Goal: Information Seeking & Learning: Learn about a topic

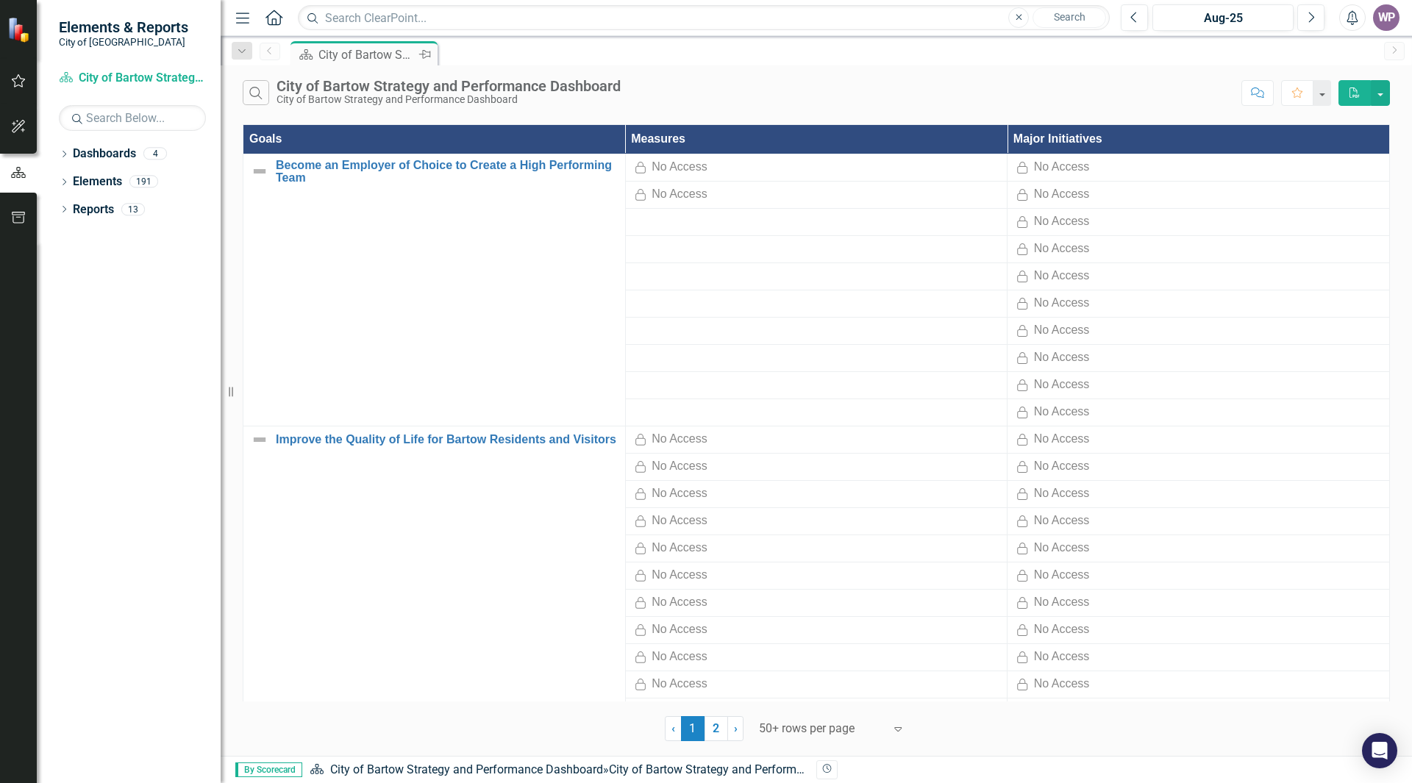
click at [363, 57] on div "City of Bartow Strategy and Performance Dashboard" at bounding box center [367, 55] width 97 height 18
click at [361, 54] on div "City of Bartow Strategy and Performance Dashboard" at bounding box center [367, 55] width 97 height 18
click at [384, 166] on link "Become an Employer of Choice to Create a High Performing Team" at bounding box center [447, 172] width 342 height 26
click at [110, 79] on link "Dashboard City of Bartow Strategy and Performance Dashboard" at bounding box center [132, 78] width 147 height 17
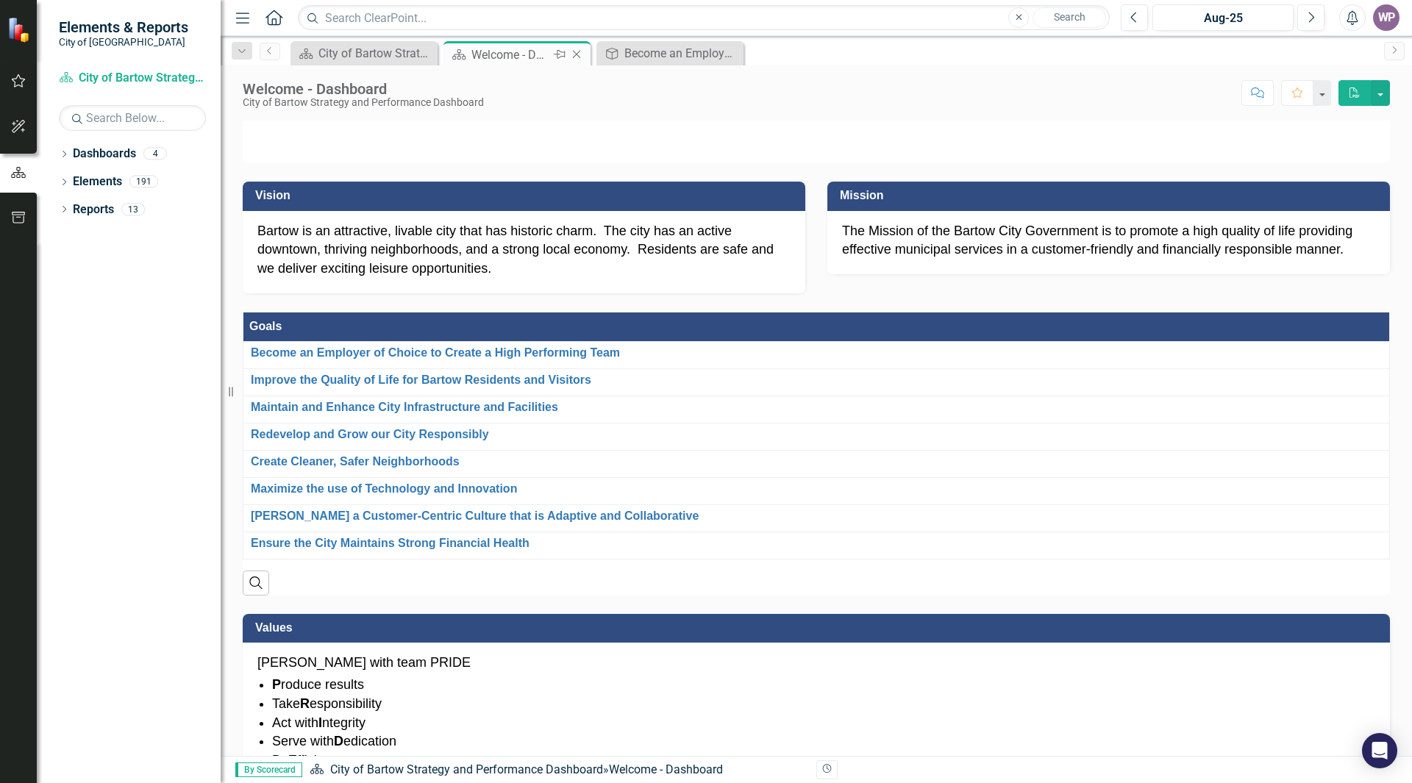
click at [525, 60] on div "Welcome - Dashboard" at bounding box center [511, 55] width 79 height 18
click at [650, 51] on div "Become an Employer of Choice to Create a High Performing Team" at bounding box center [673, 53] width 97 height 18
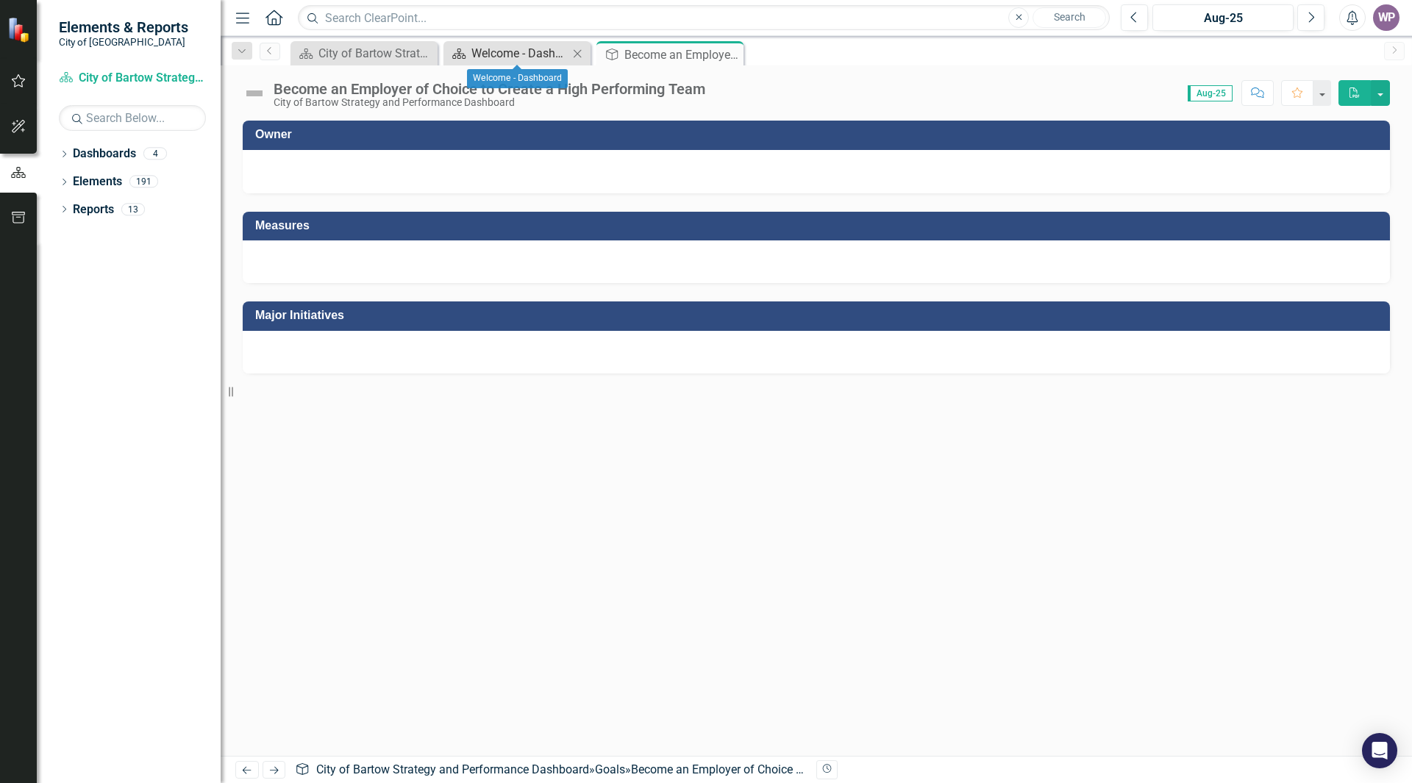
click at [505, 57] on div "Welcome - Dashboard" at bounding box center [520, 53] width 97 height 18
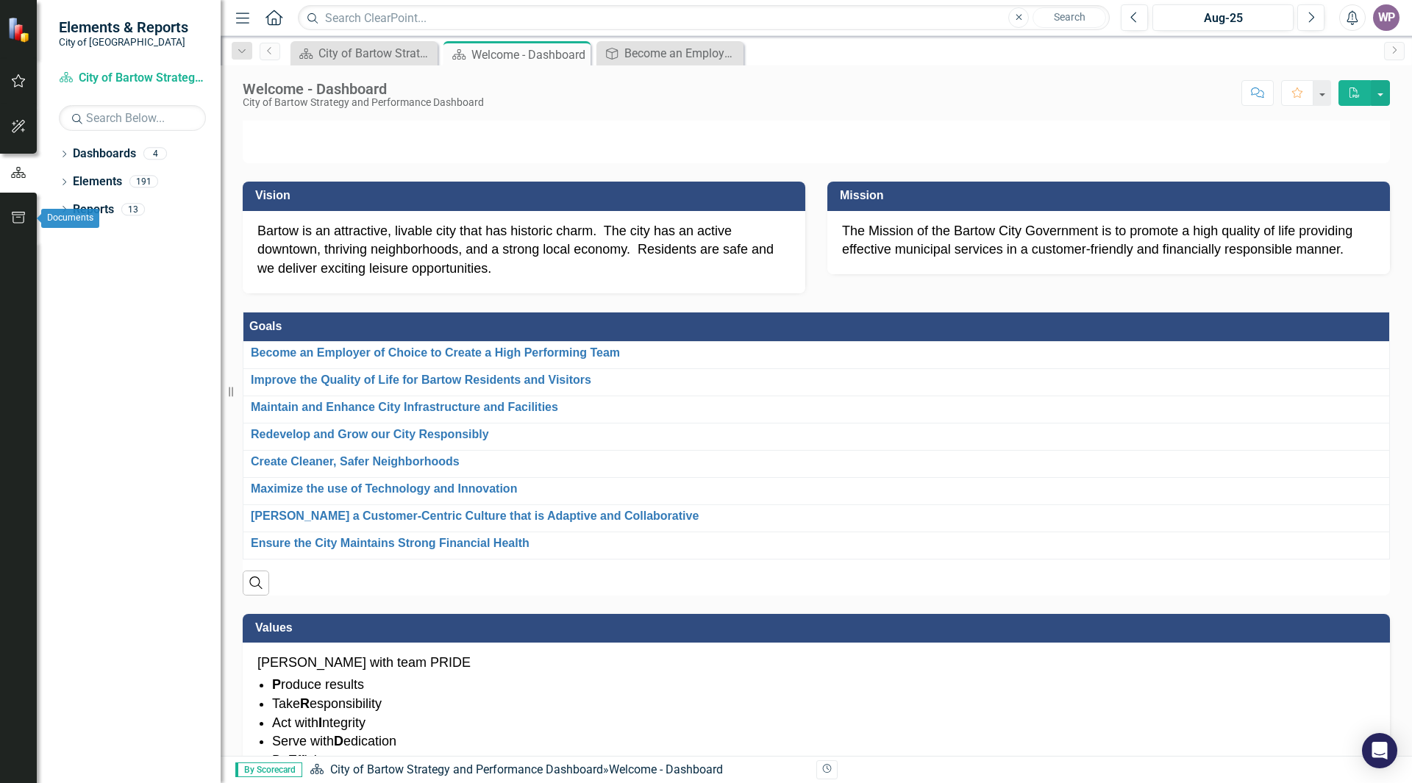
click at [18, 221] on icon "button" at bounding box center [18, 218] width 15 height 12
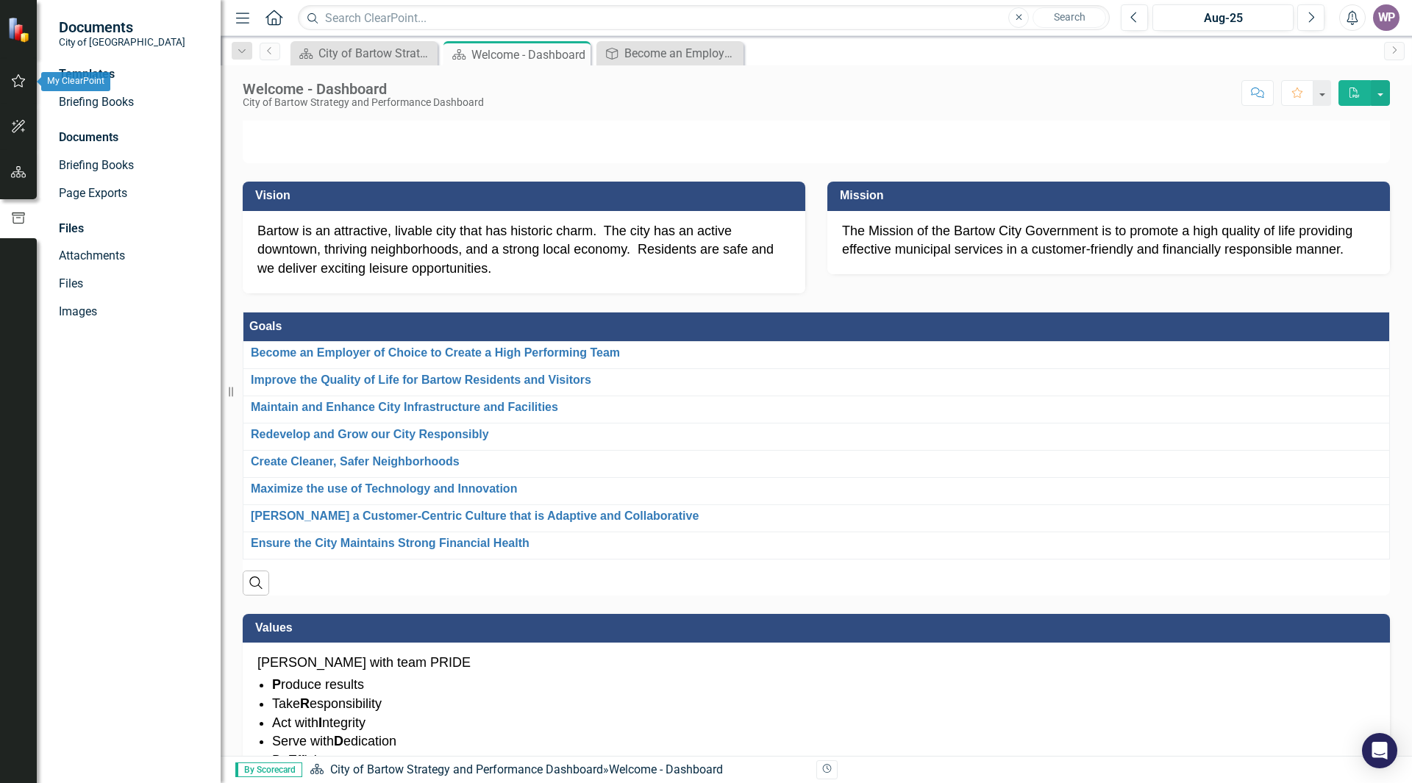
click at [19, 85] on icon "button" at bounding box center [18, 81] width 15 height 12
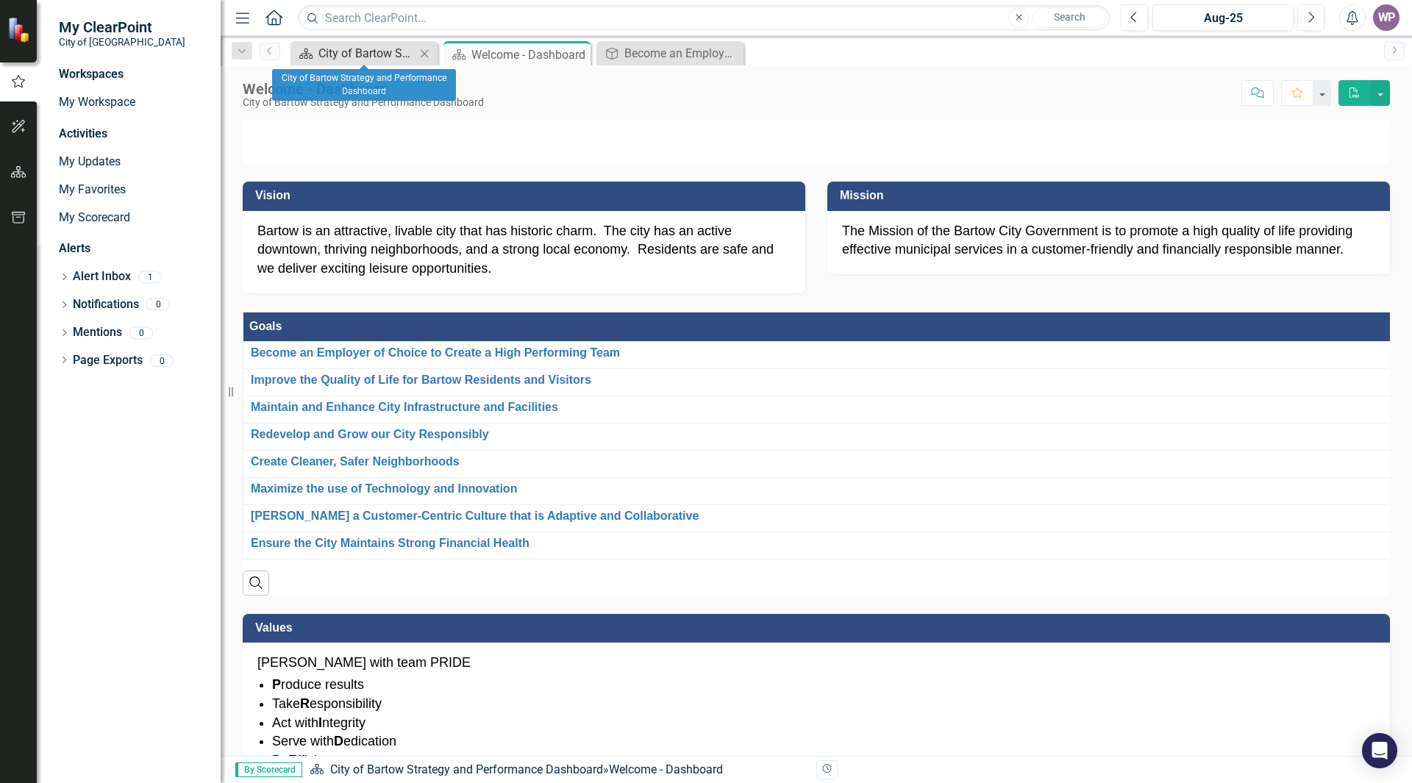
click at [354, 49] on div "City of Bartow Strategy and Performance Dashboard" at bounding box center [367, 53] width 97 height 18
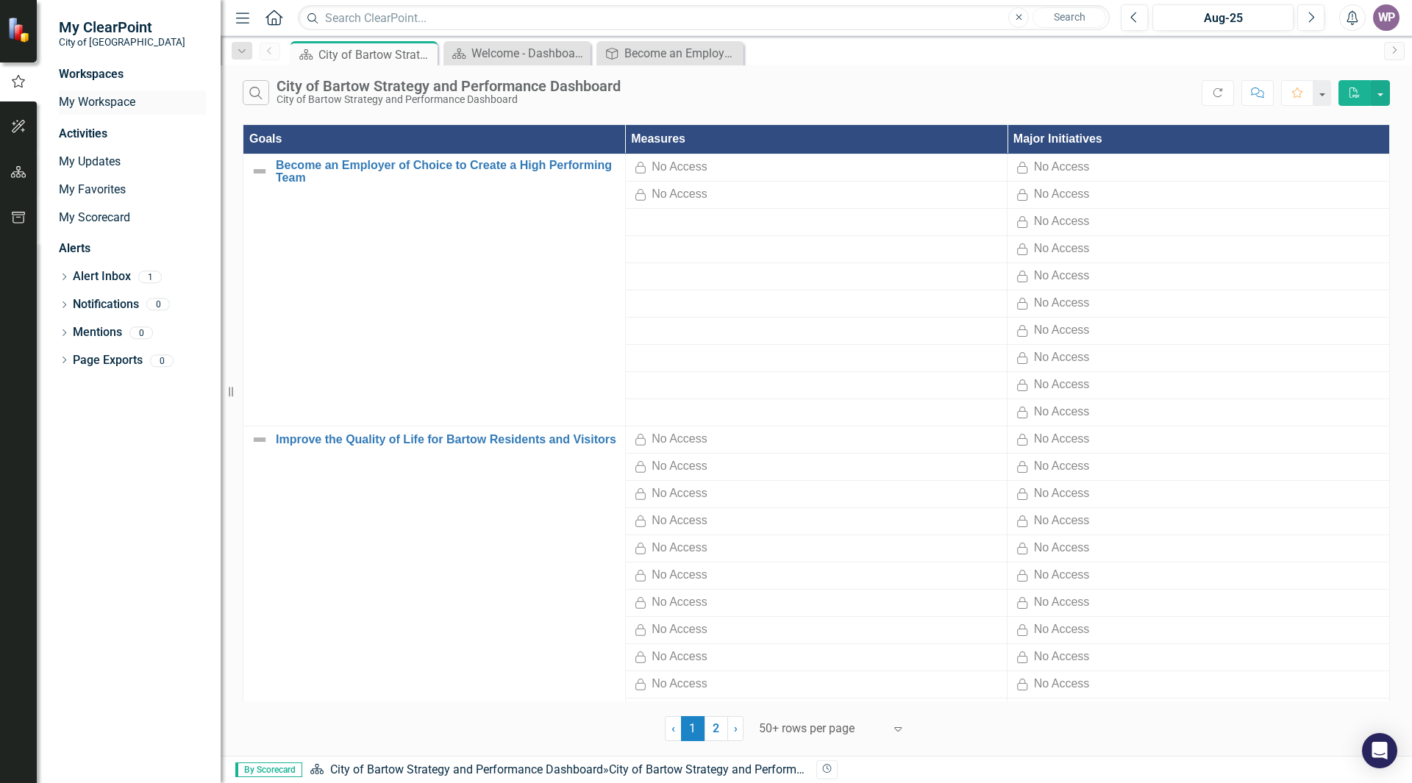
click at [86, 101] on link "My Workspace" at bounding box center [132, 102] width 147 height 17
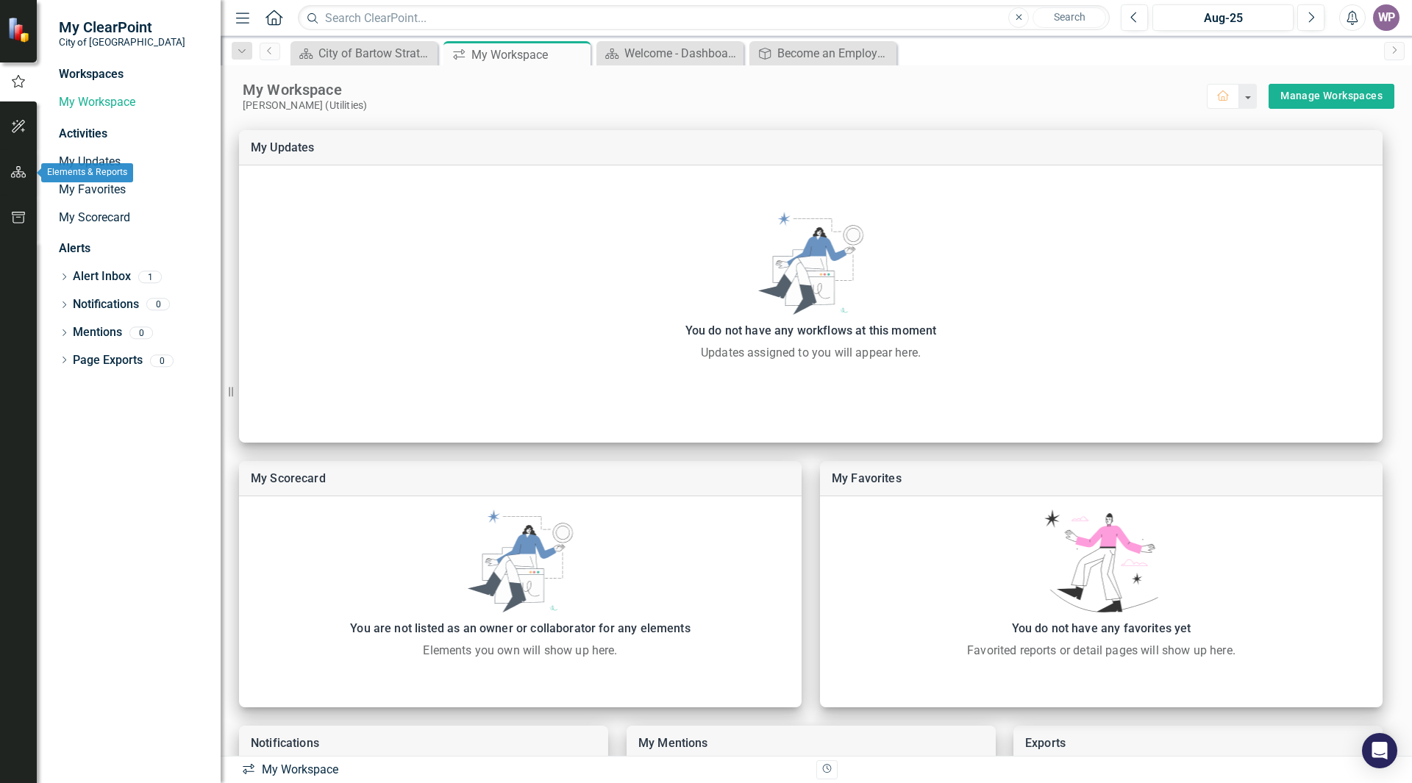
click at [19, 175] on icon "button" at bounding box center [18, 172] width 15 height 12
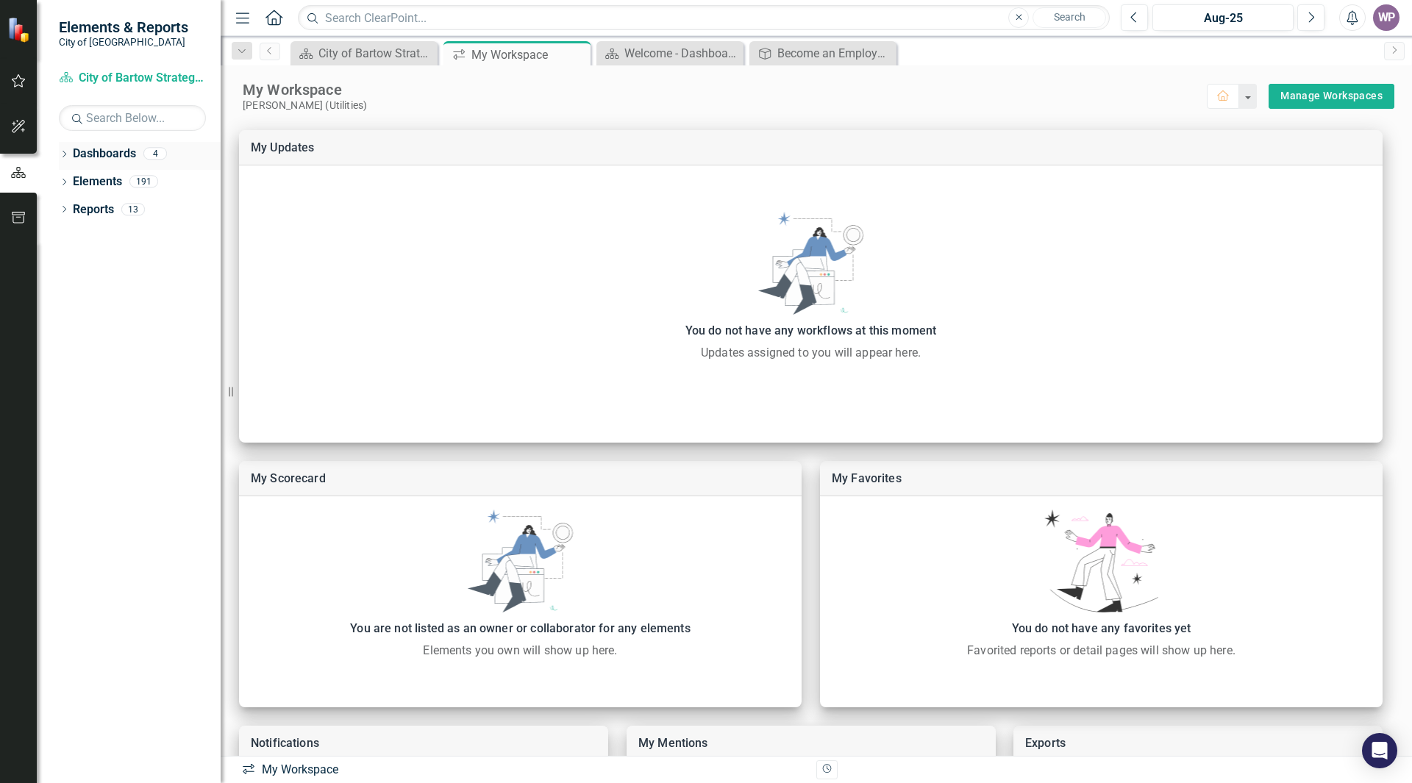
click at [104, 159] on link "Dashboards" at bounding box center [104, 154] width 63 height 17
click at [8, 129] on button "button" at bounding box center [18, 127] width 33 height 31
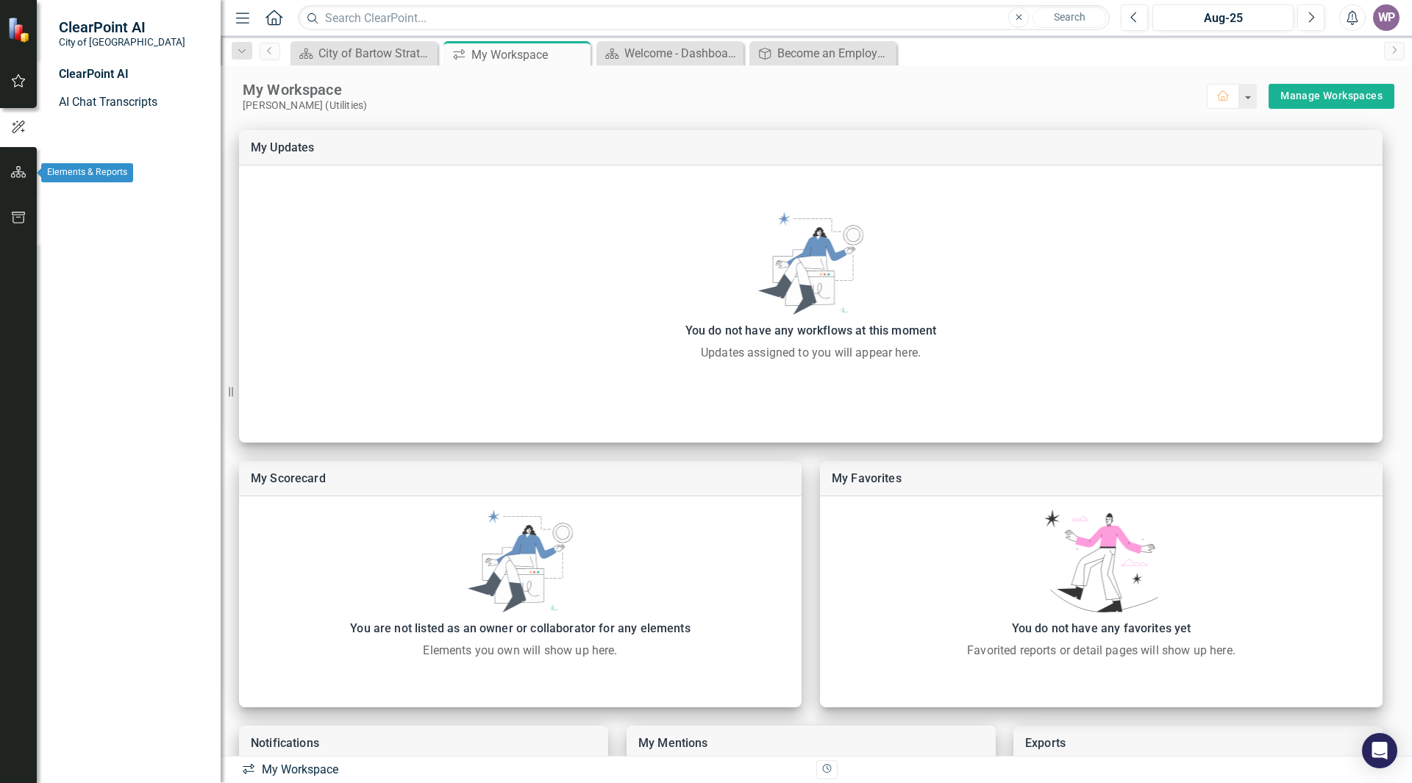
click at [6, 165] on button "button" at bounding box center [18, 172] width 33 height 31
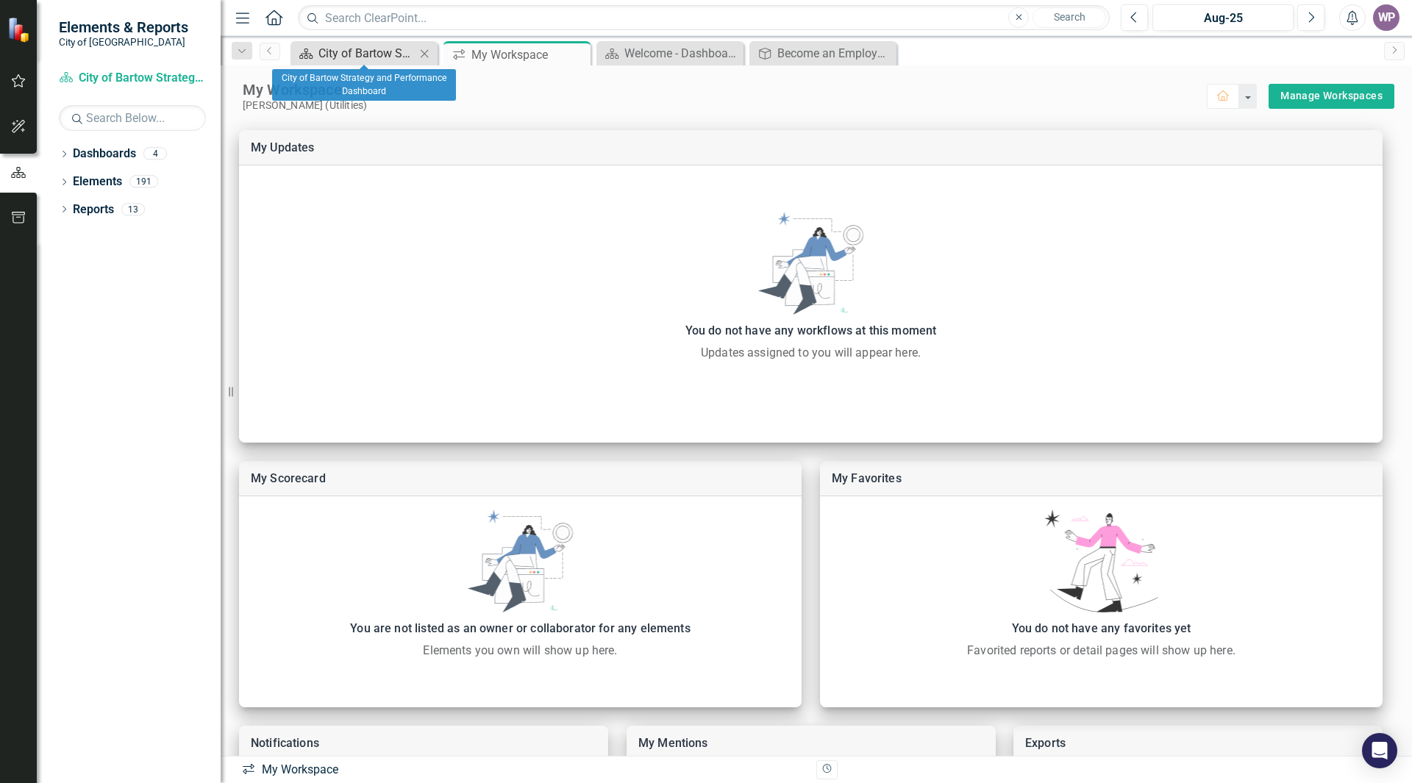
click at [404, 51] on div "City of Bartow Strategy and Performance Dashboard" at bounding box center [367, 53] width 97 height 18
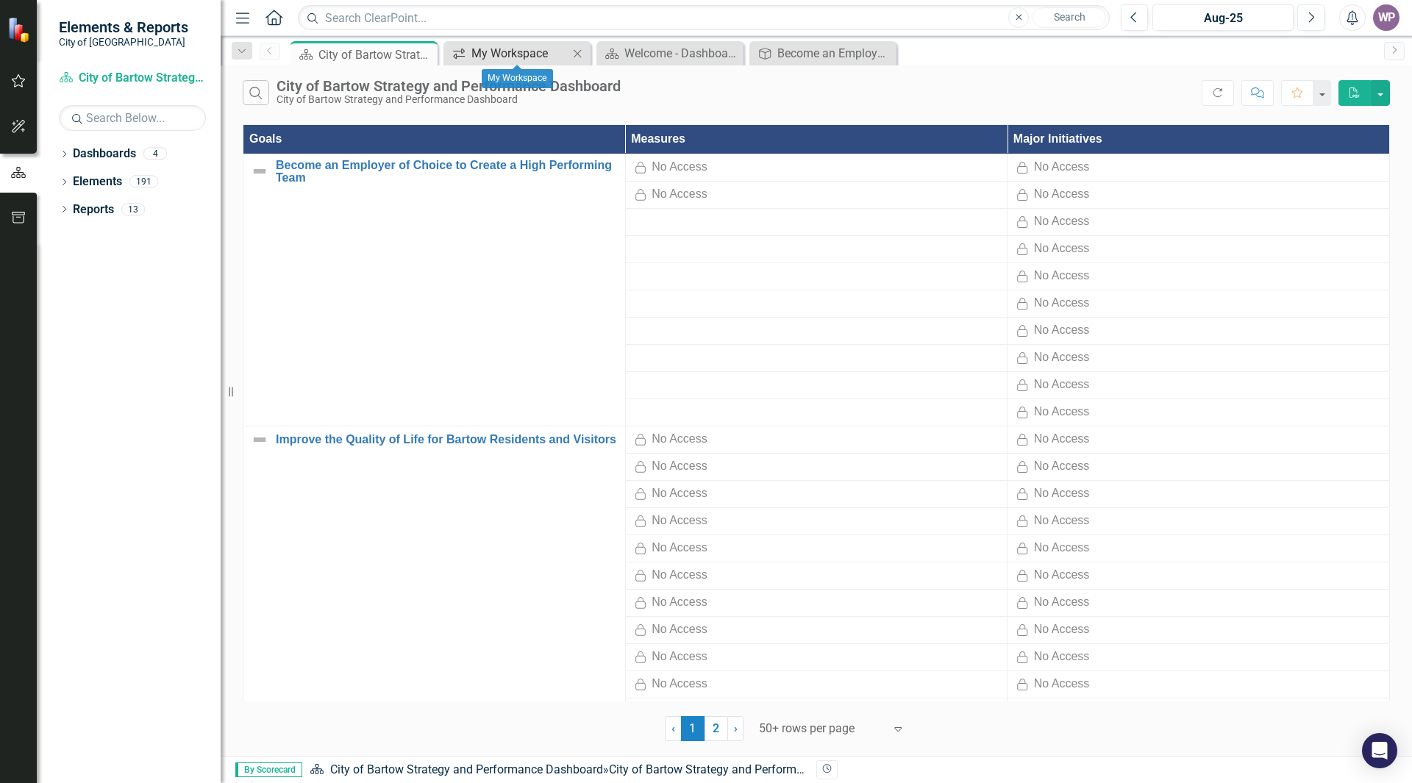
click at [516, 49] on div "My Workspace" at bounding box center [520, 53] width 97 height 18
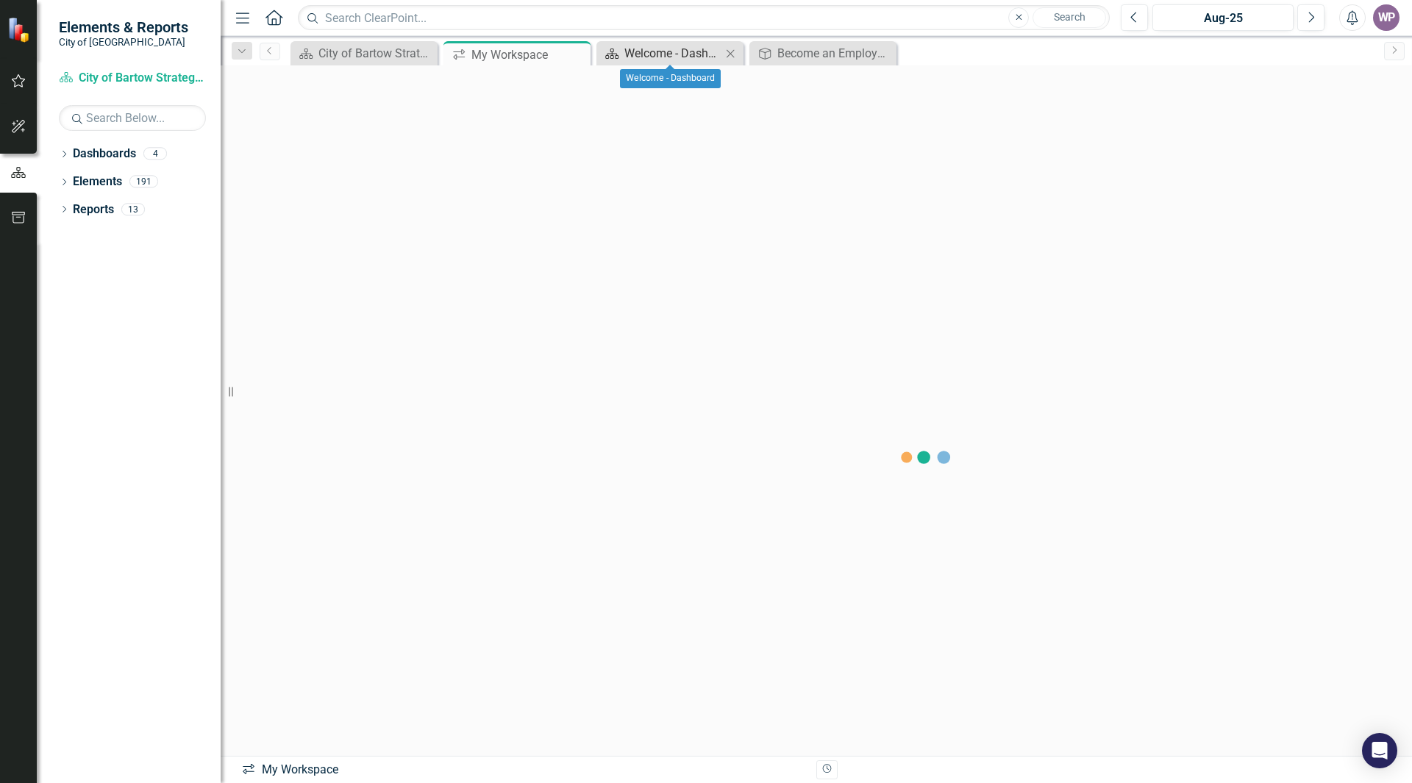
click at [653, 54] on div "Welcome - Dashboard" at bounding box center [673, 53] width 97 height 18
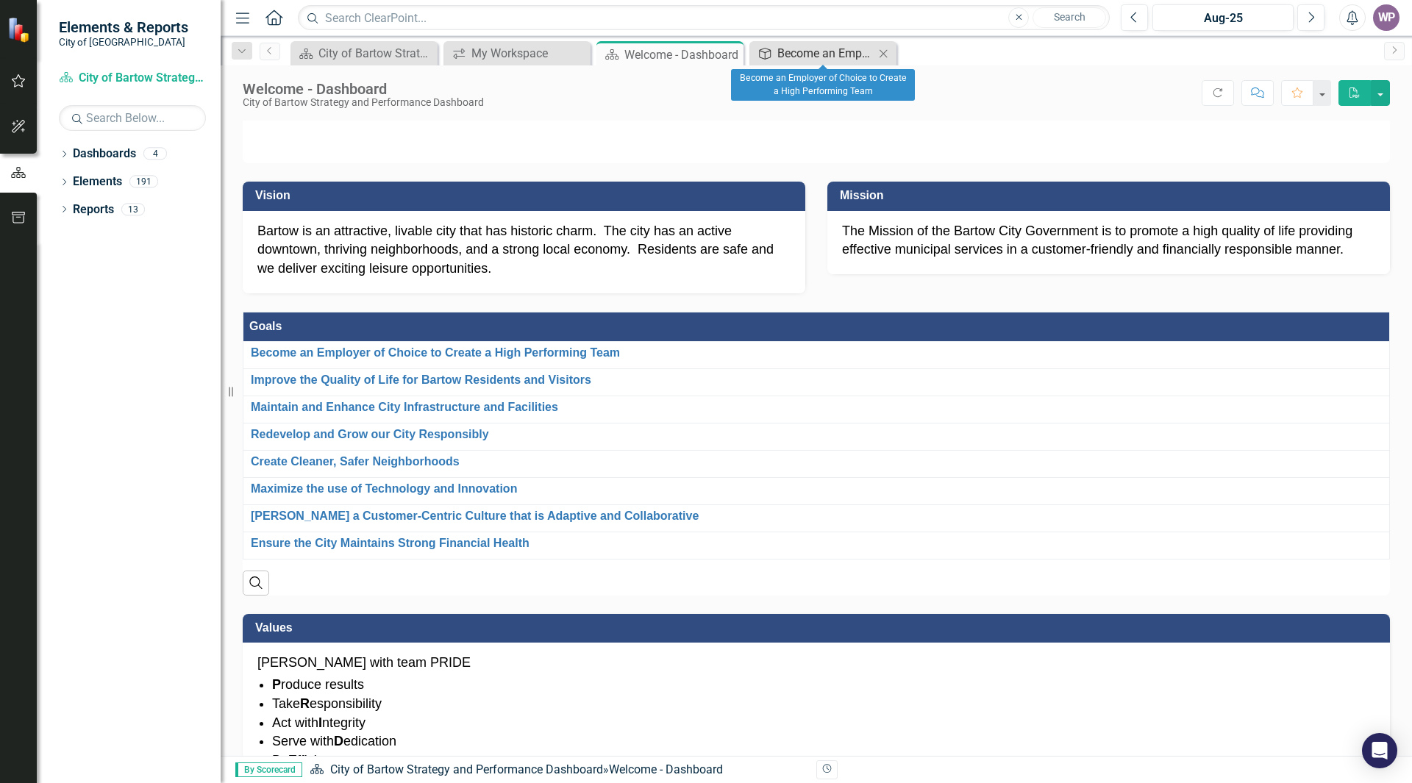
click at [847, 60] on div "Become an Employer of Choice to Create a High Performing Team" at bounding box center [826, 53] width 97 height 18
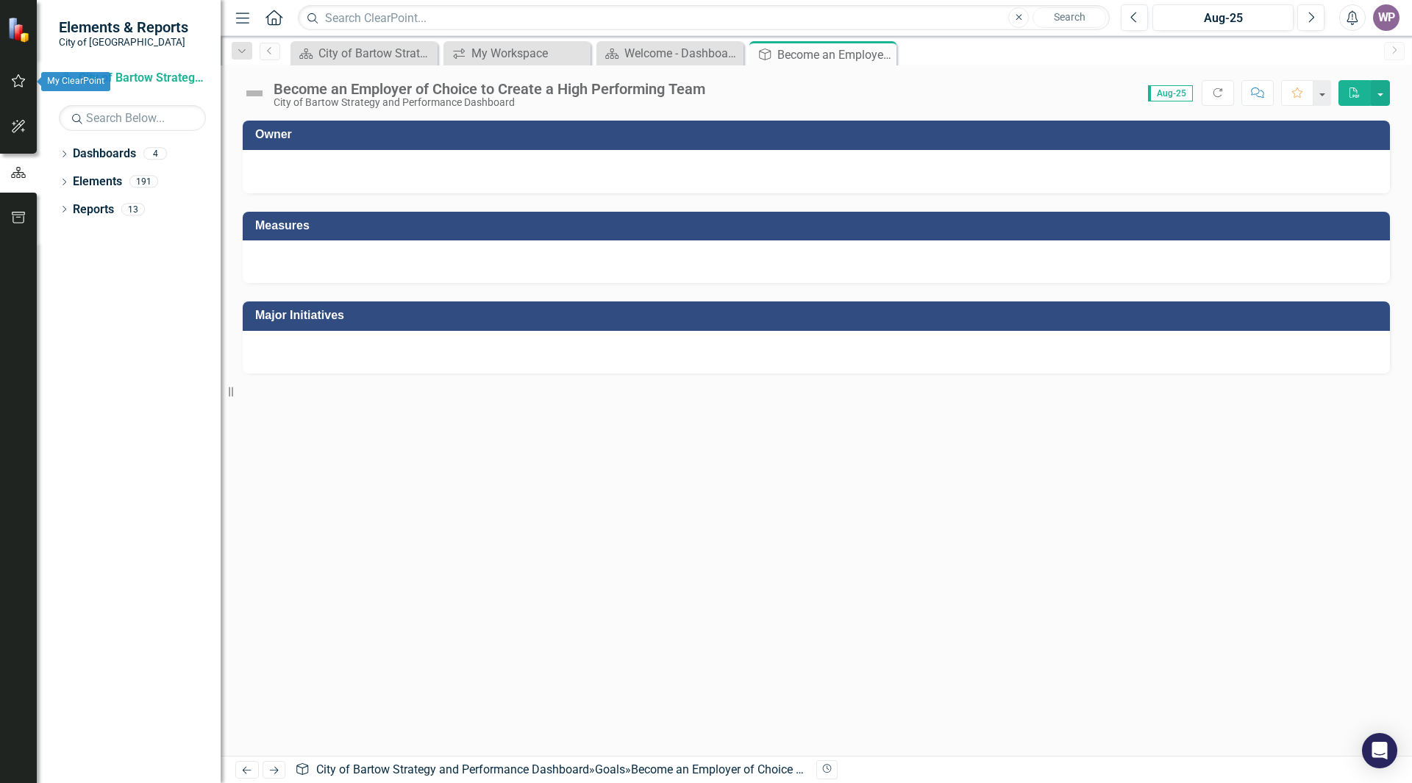
click at [15, 77] on icon "button" at bounding box center [18, 81] width 15 height 12
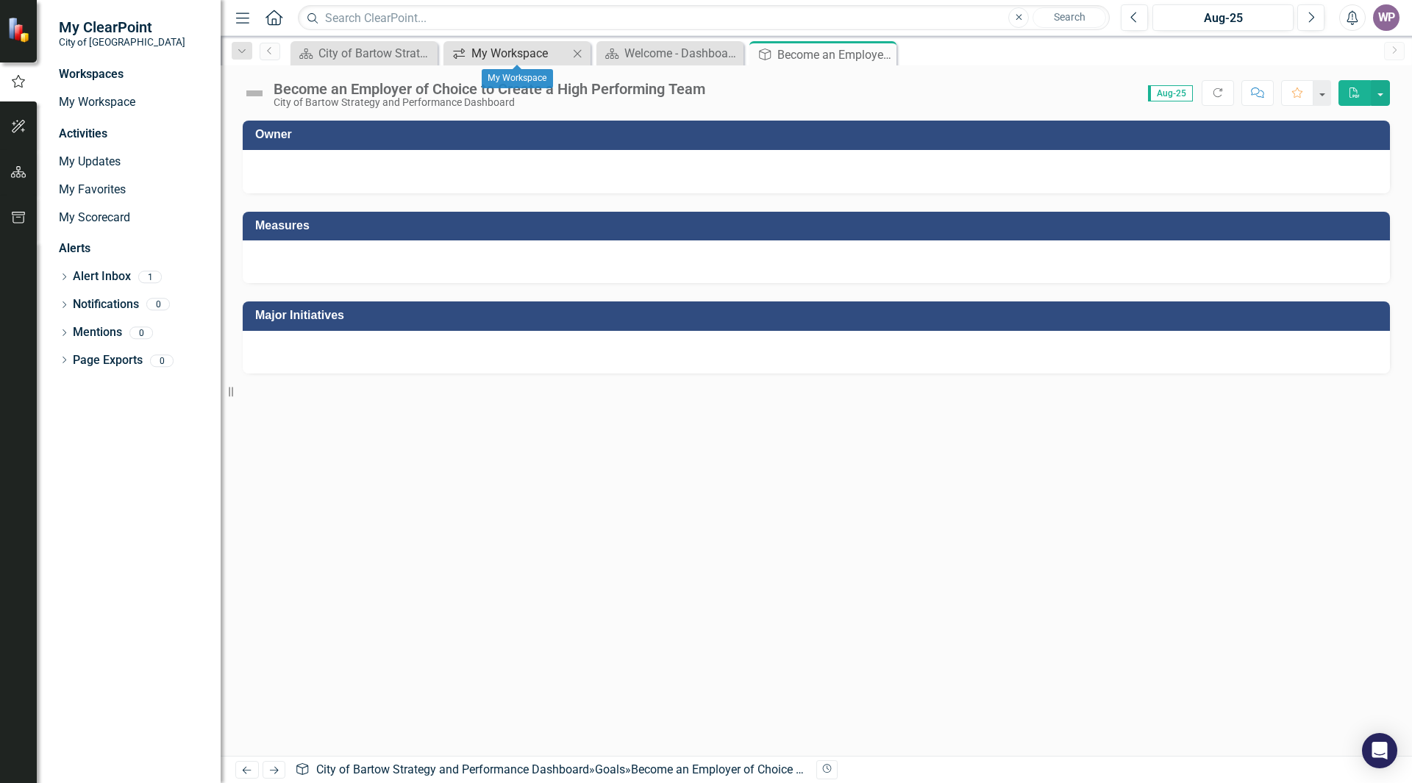
click at [511, 59] on div "My Workspace" at bounding box center [520, 53] width 97 height 18
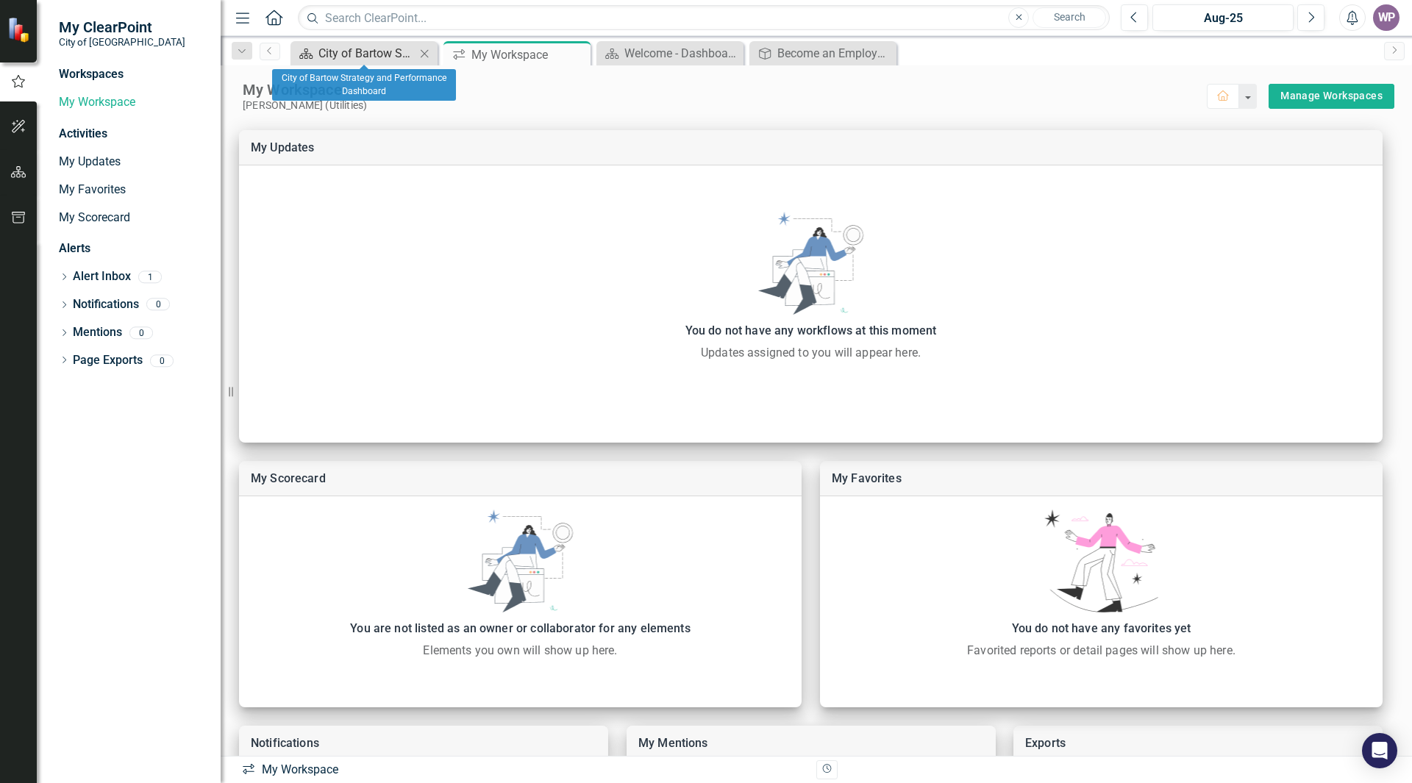
click at [373, 54] on div "City of Bartow Strategy and Performance Dashboard" at bounding box center [367, 53] width 97 height 18
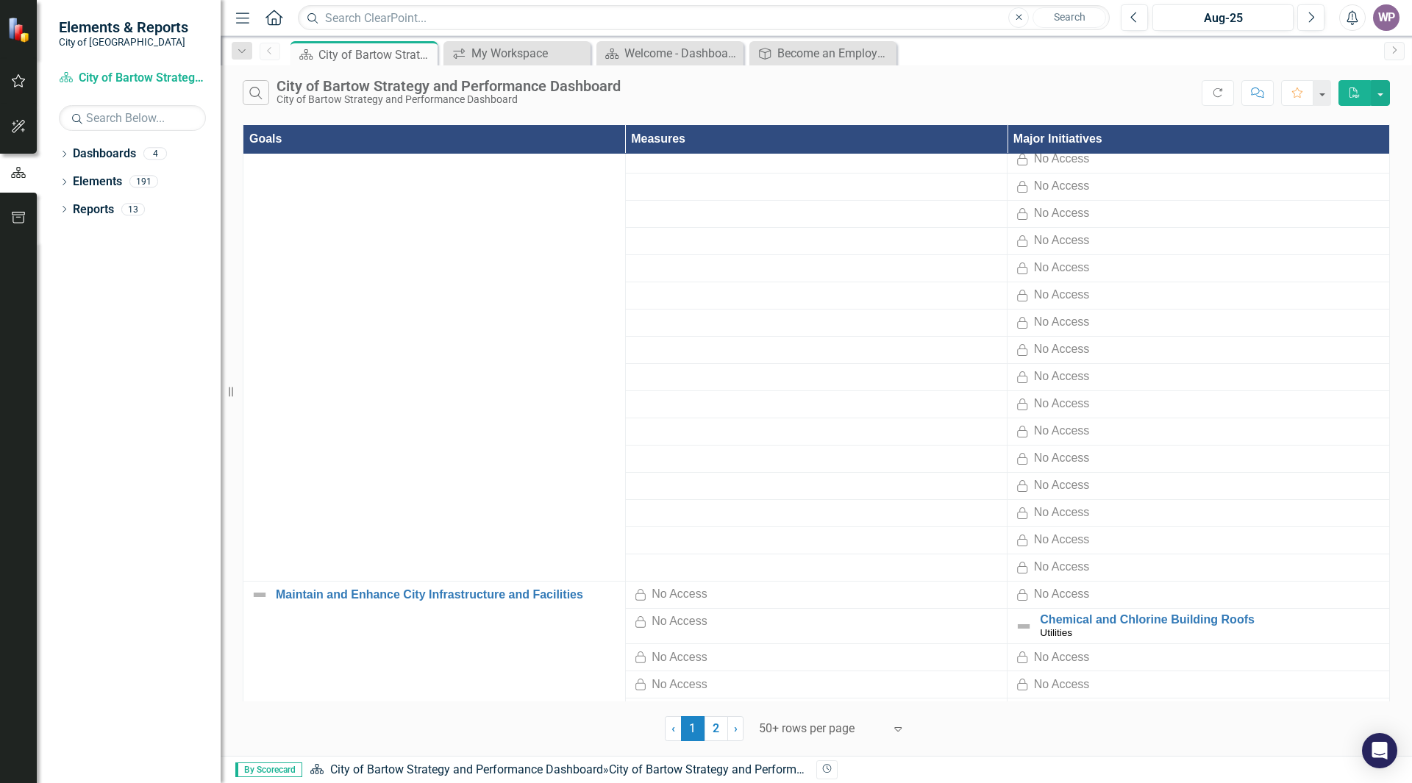
scroll to position [662, 0]
click at [717, 733] on link "2" at bounding box center [717, 729] width 24 height 25
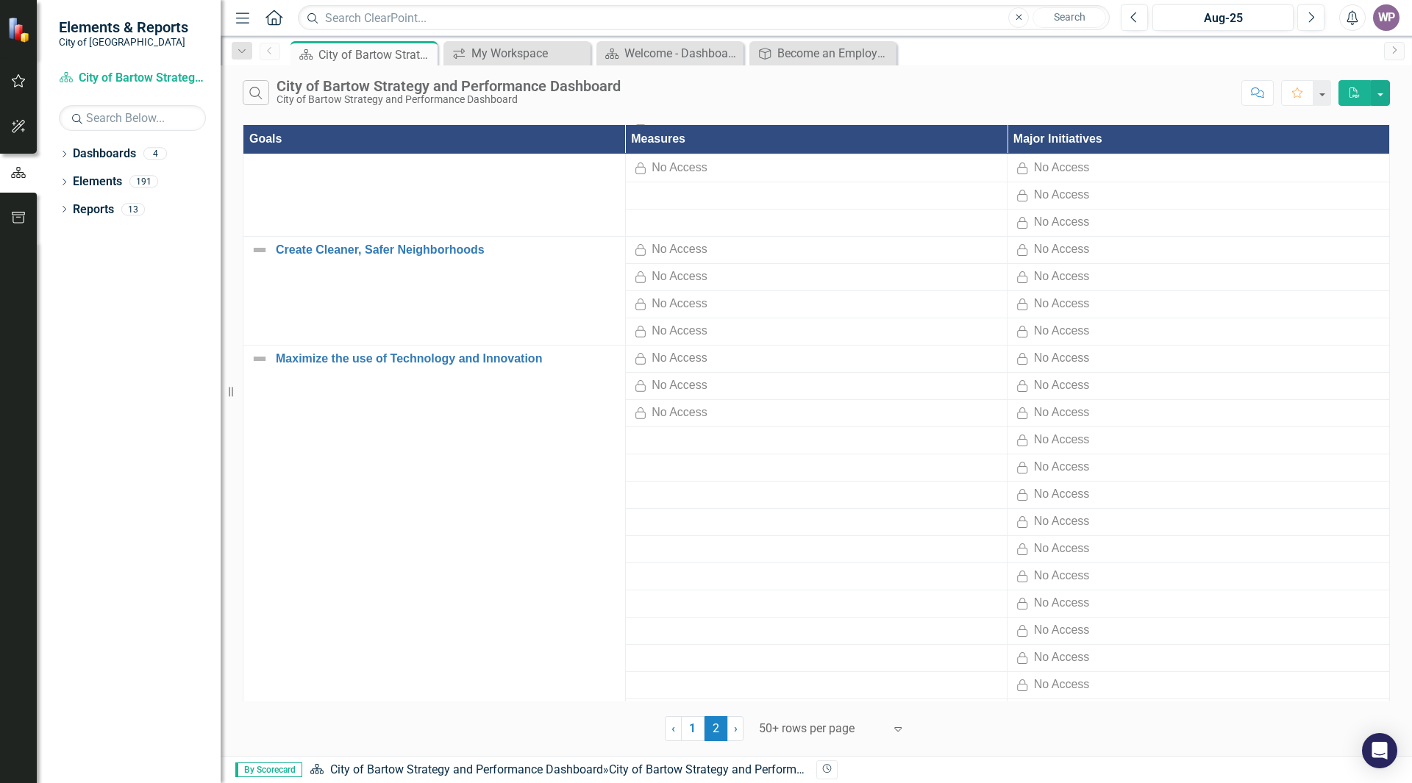
scroll to position [0, 0]
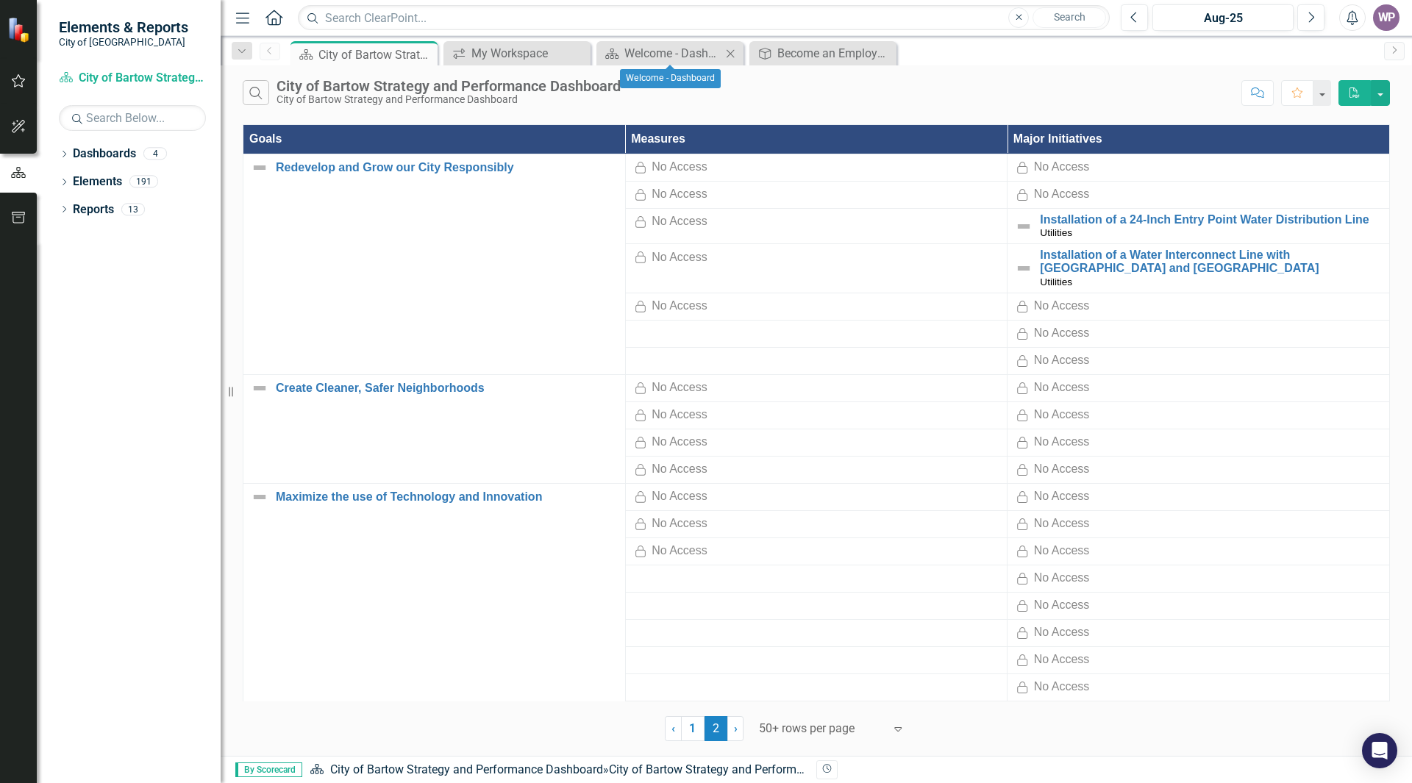
click at [622, 43] on div "Dashboard Welcome - Dashboard Close" at bounding box center [670, 53] width 147 height 24
click at [633, 56] on div "Welcome - Dashboard" at bounding box center [673, 53] width 97 height 18
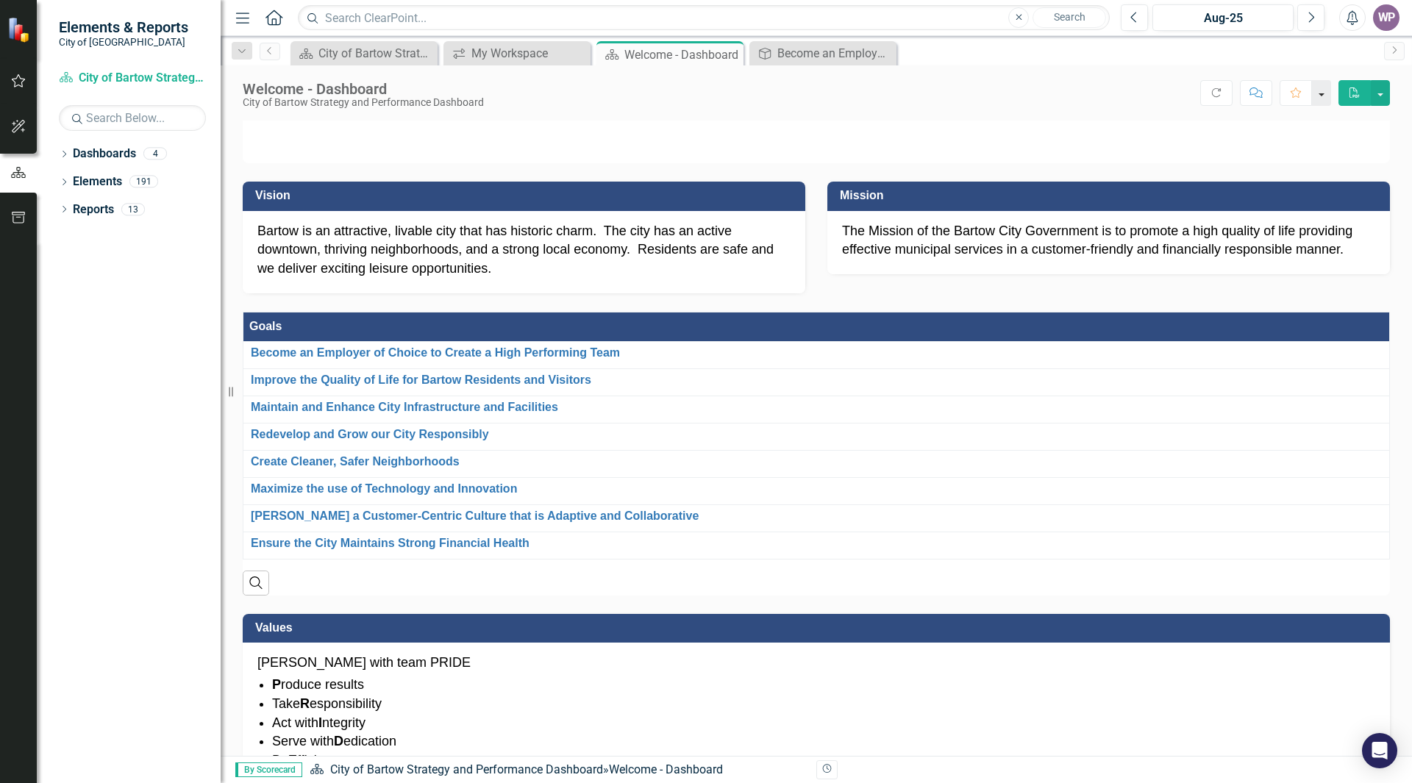
click at [1322, 90] on button "button" at bounding box center [1321, 93] width 19 height 26
click at [25, 129] on icon "button" at bounding box center [18, 127] width 15 height 12
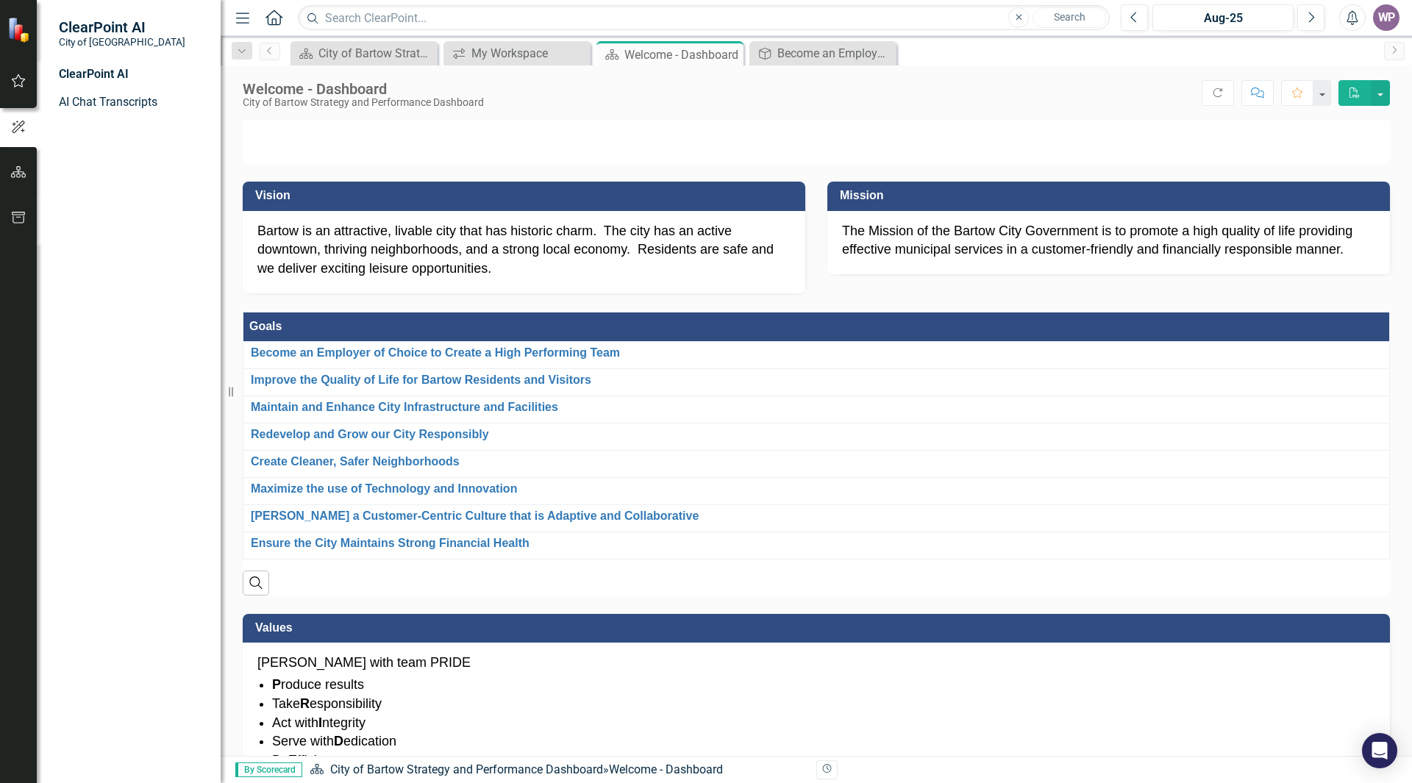
click at [23, 77] on icon "button" at bounding box center [18, 81] width 15 height 12
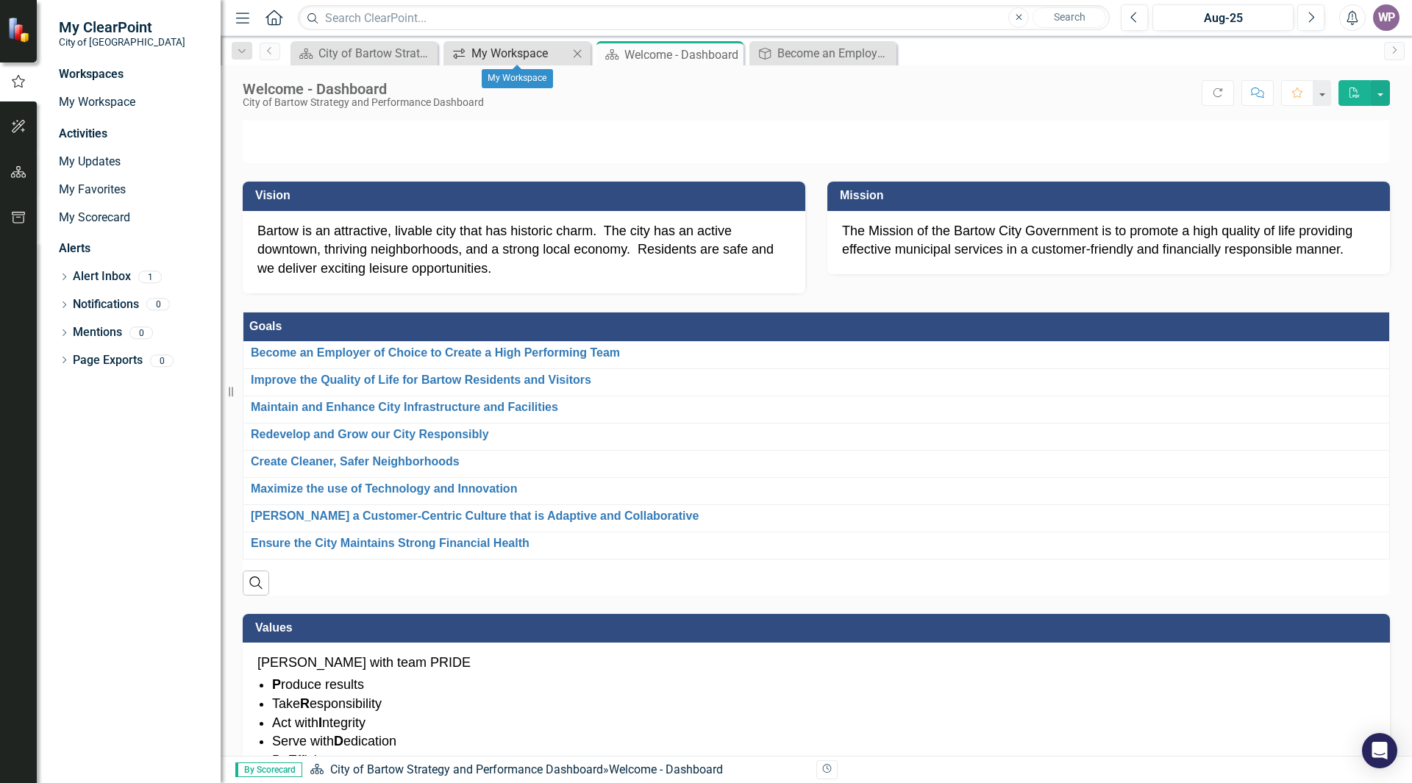
click at [545, 55] on div "My Workspace" at bounding box center [520, 53] width 97 height 18
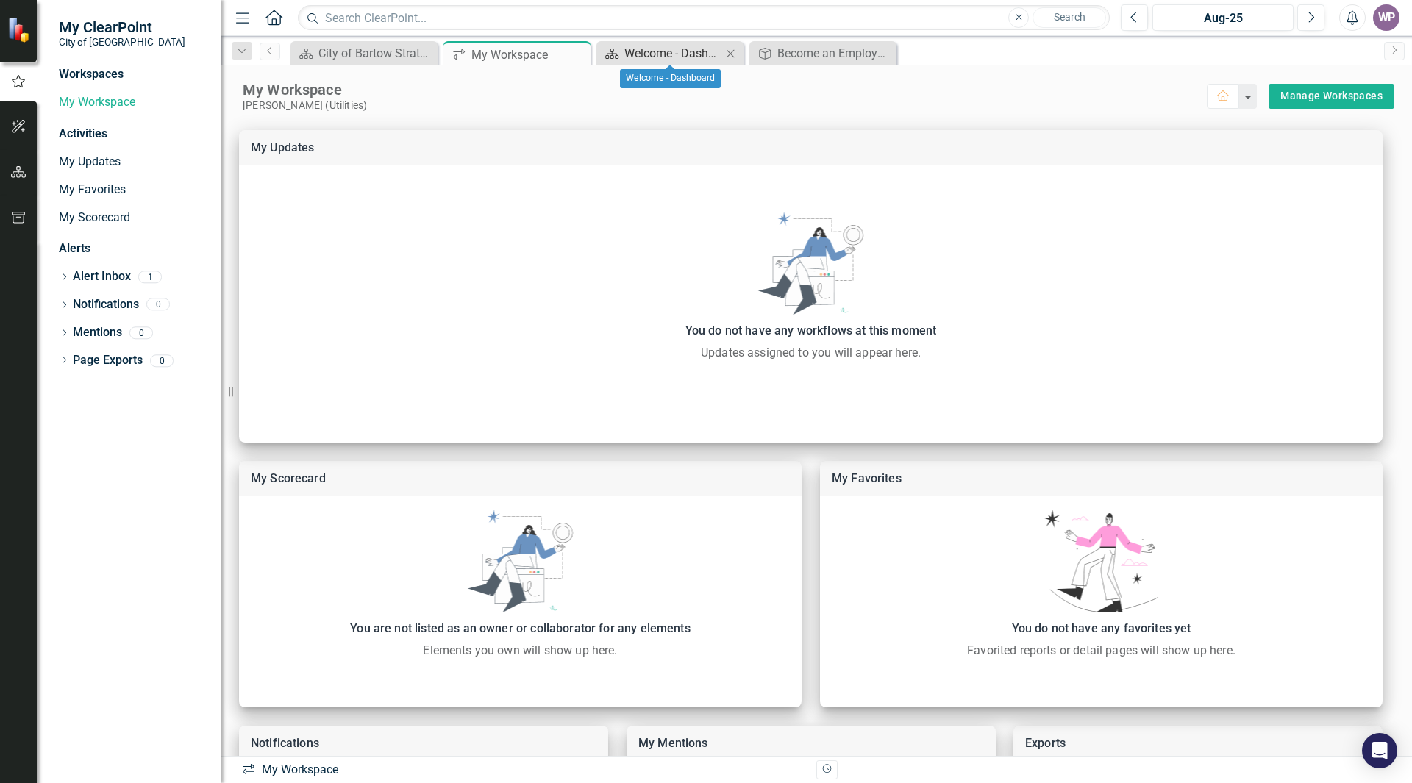
click at [660, 54] on div "Welcome - Dashboard" at bounding box center [673, 53] width 97 height 18
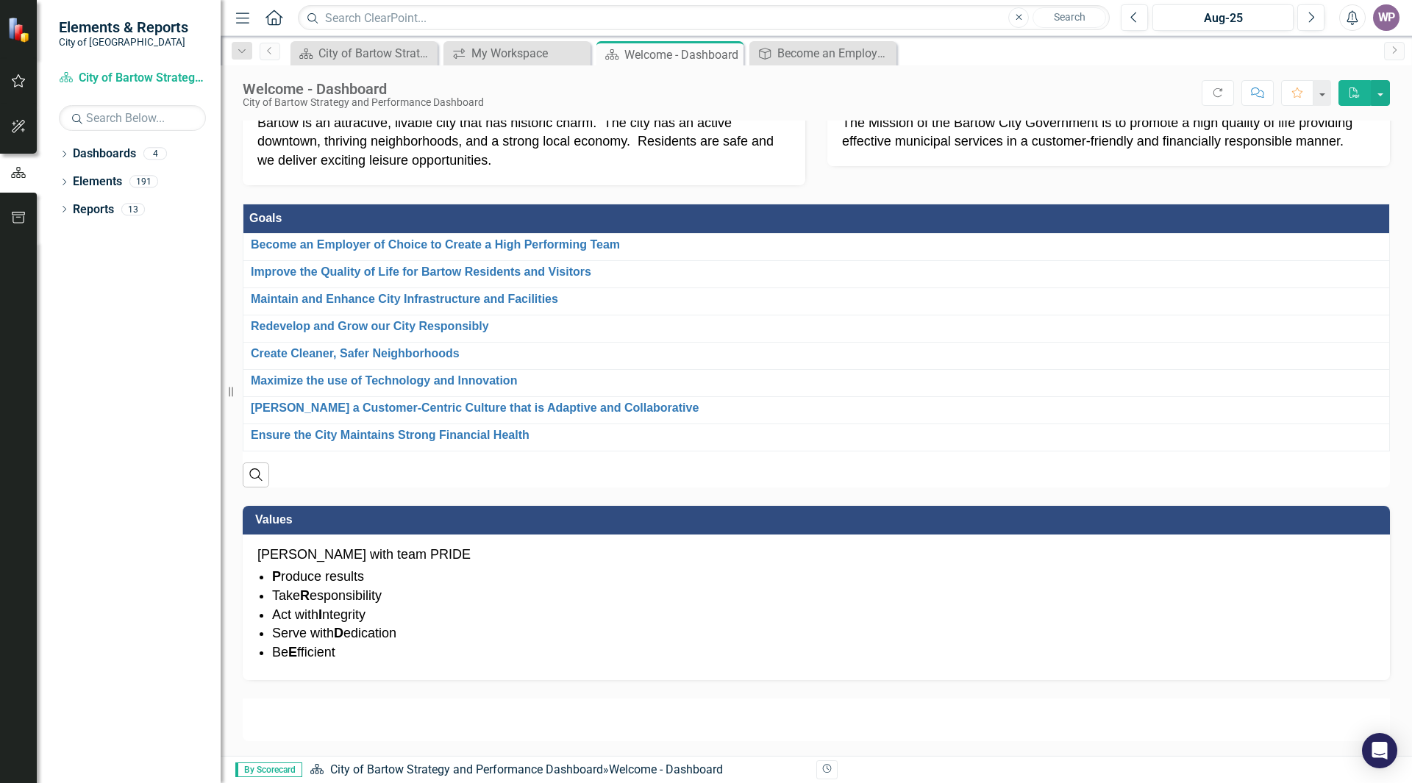
scroll to position [792, 0]
click at [507, 51] on div "My Workspace" at bounding box center [520, 53] width 97 height 18
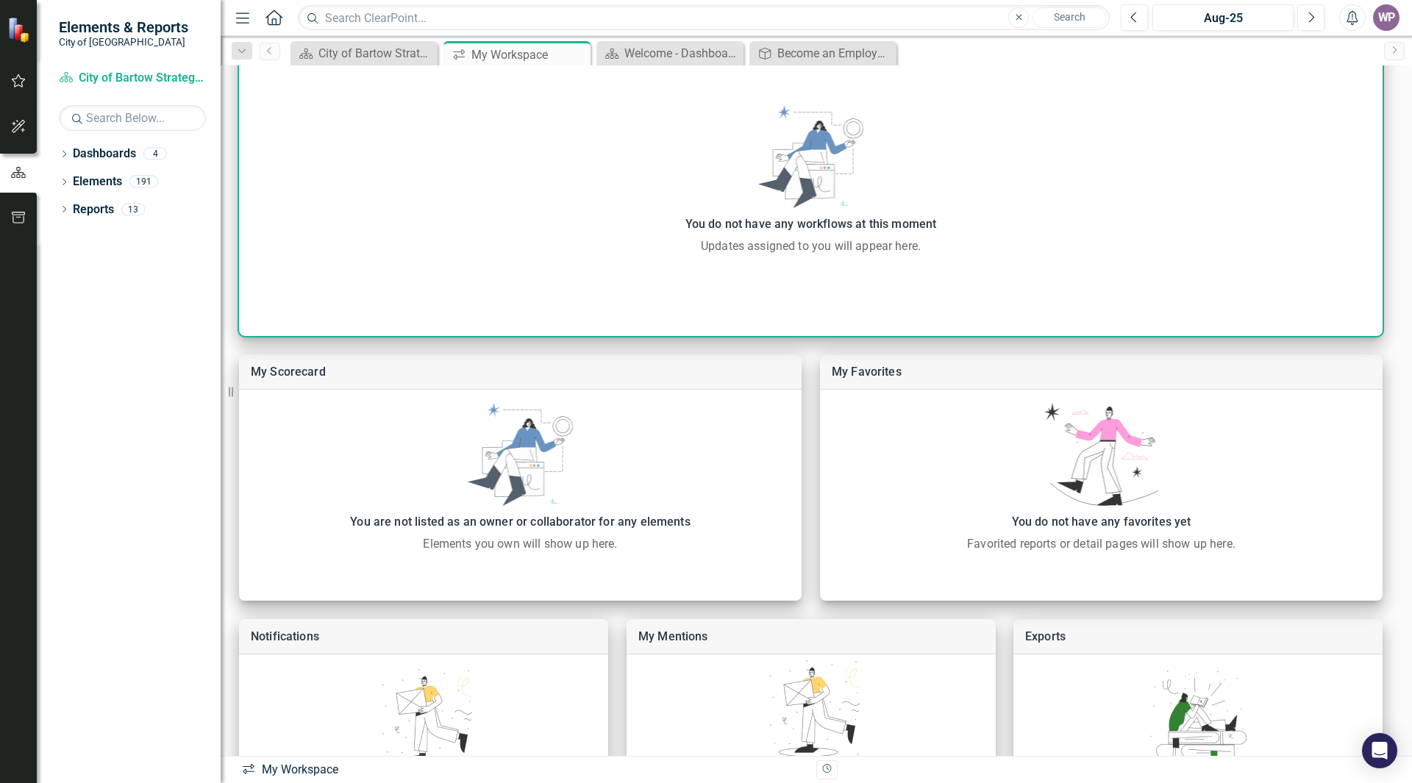
scroll to position [235, 0]
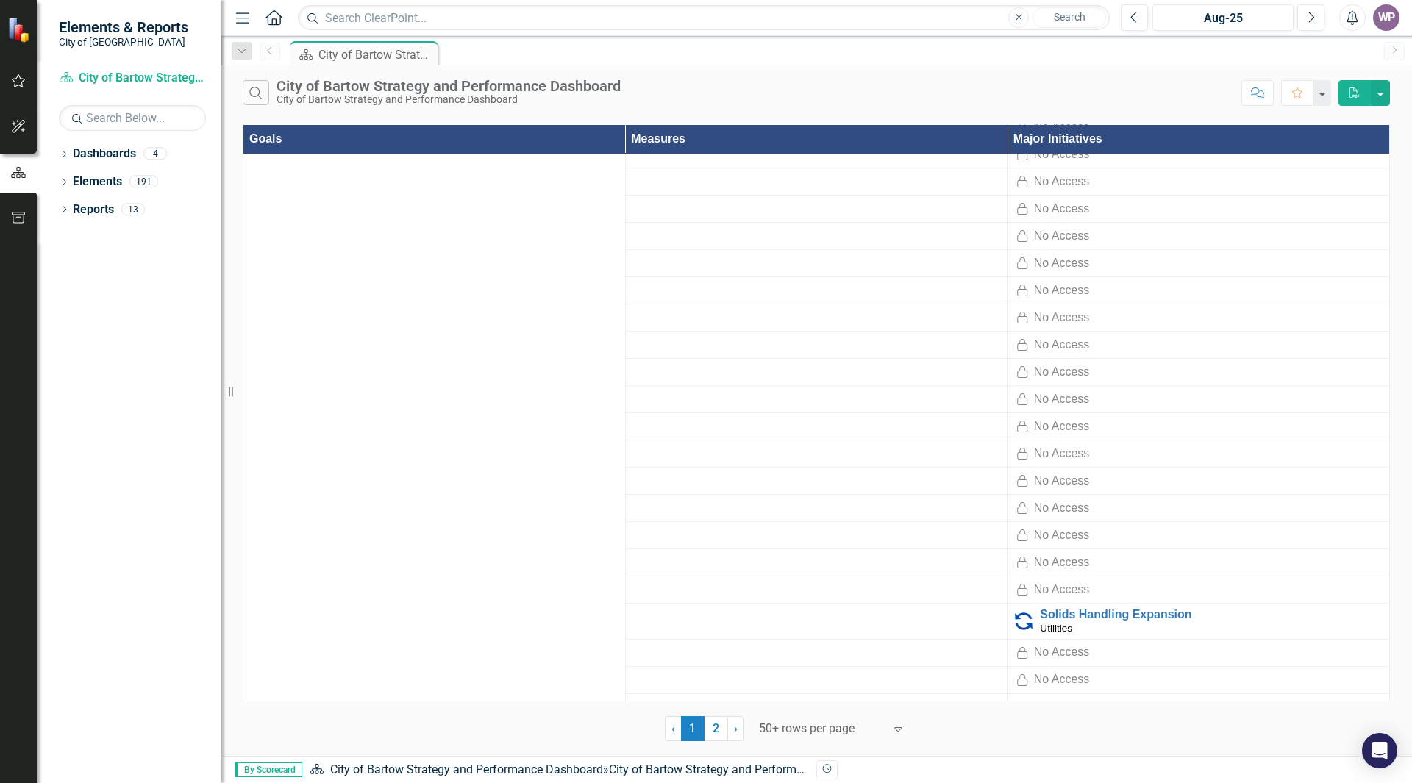
scroll to position [2506, 0]
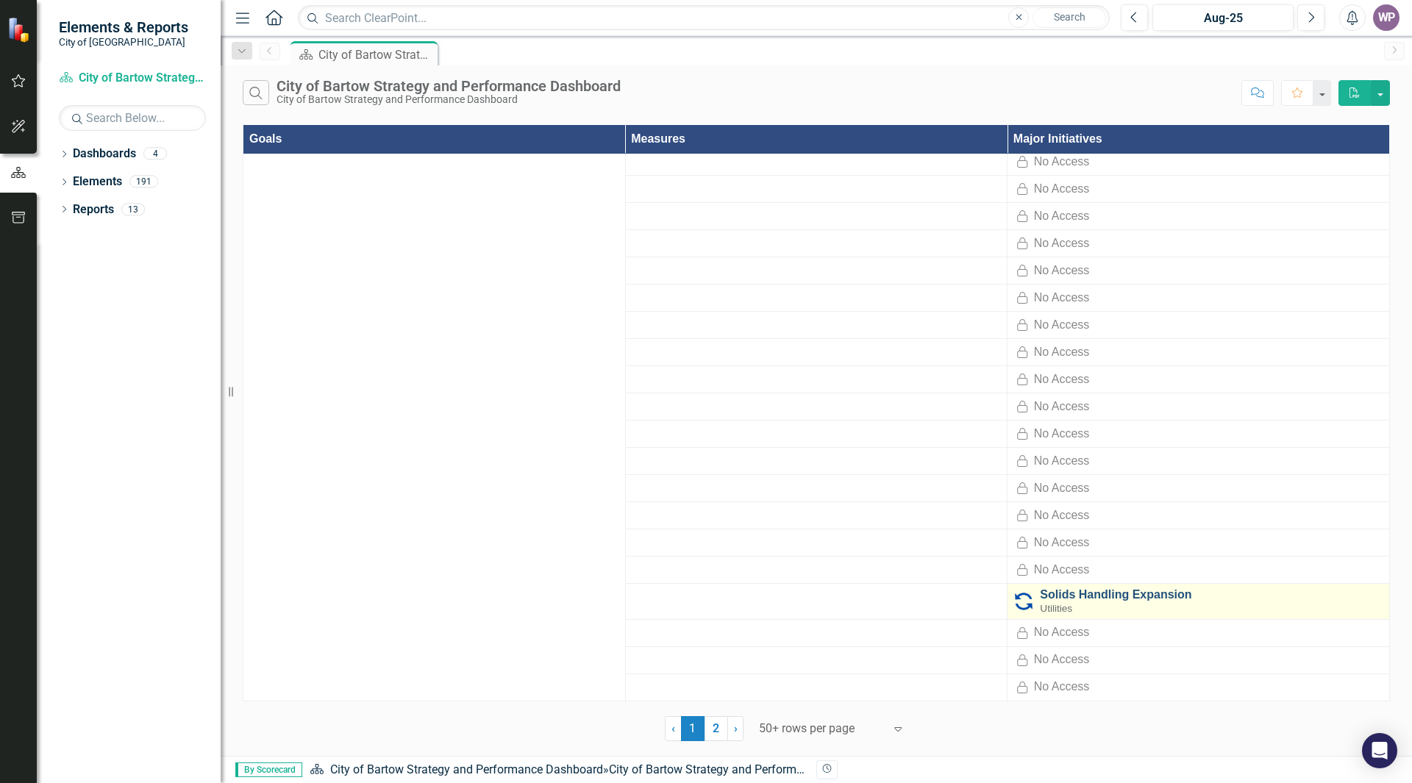
click at [1128, 596] on link "Solids Handling Expansion" at bounding box center [1211, 595] width 342 height 13
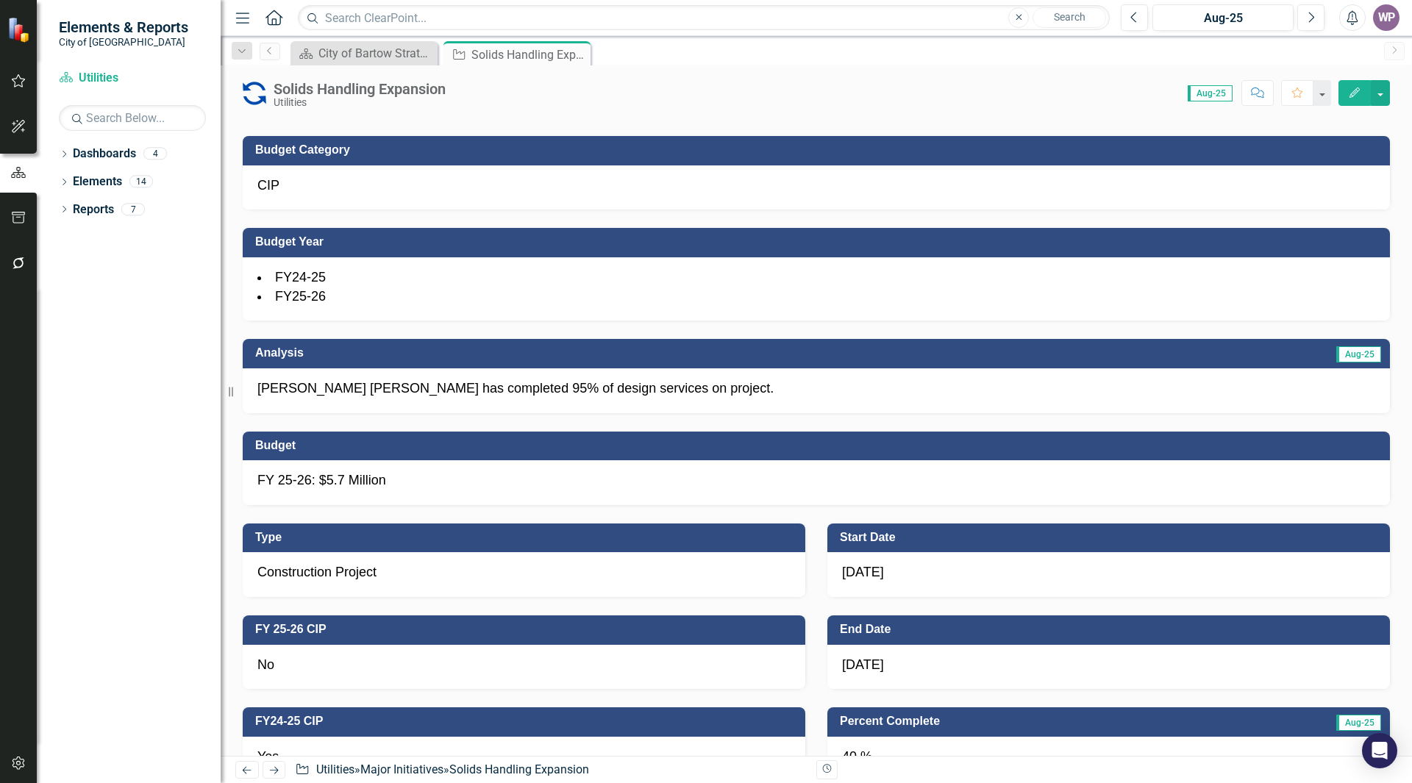
scroll to position [290, 0]
